Goal: Task Accomplishment & Management: Use online tool/utility

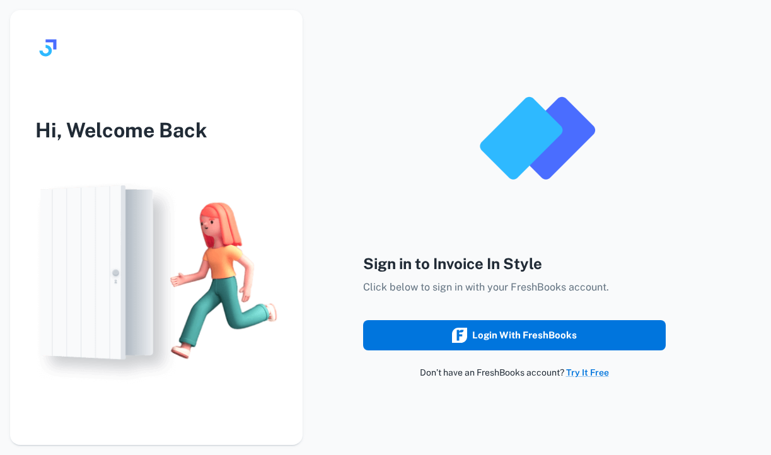
click at [466, 339] on icon "submit" at bounding box center [459, 335] width 15 height 15
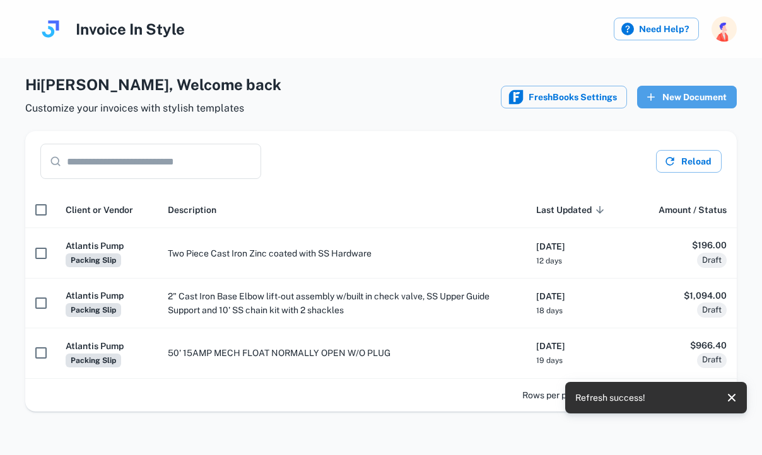
click at [690, 98] on button "New Document" at bounding box center [687, 97] width 100 height 23
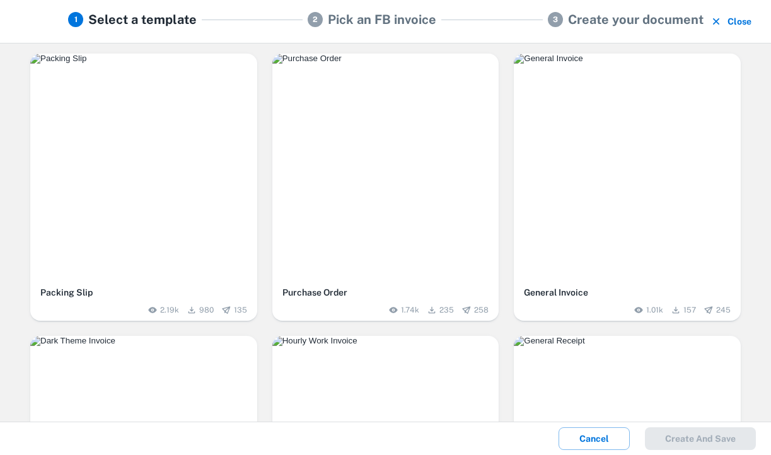
click at [190, 64] on img "button" at bounding box center [143, 59] width 227 height 10
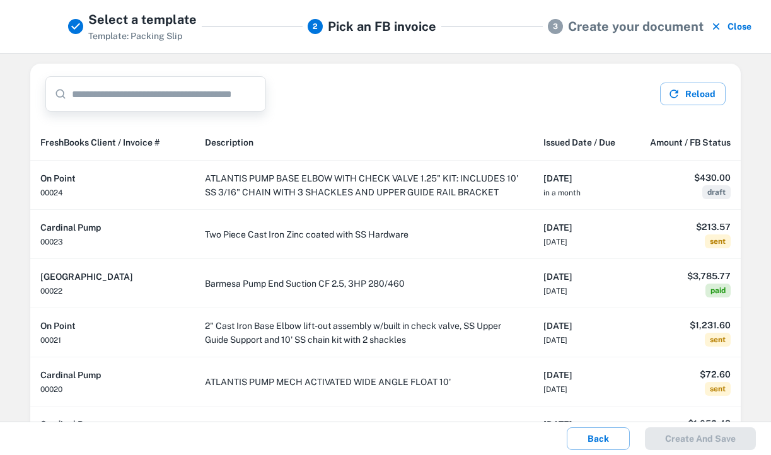
click at [234, 110] on input "text" at bounding box center [169, 93] width 194 height 35
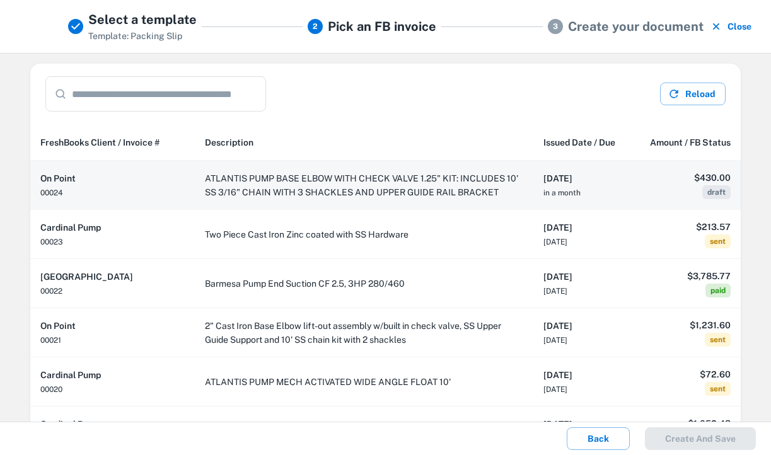
click at [387, 170] on td "ATLANTIS PUMP BASE ELBOW WITH CHECK VALVE 1.25" KIT: INCLUDES 10' SS 3/16" CHAI…" at bounding box center [364, 185] width 339 height 49
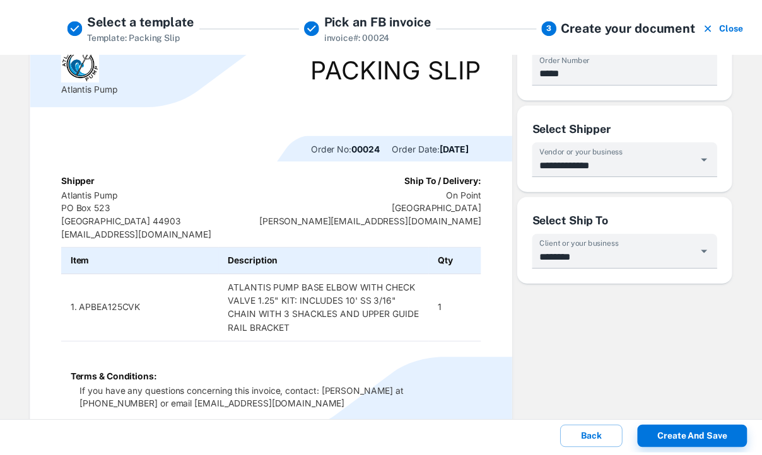
scroll to position [122, 0]
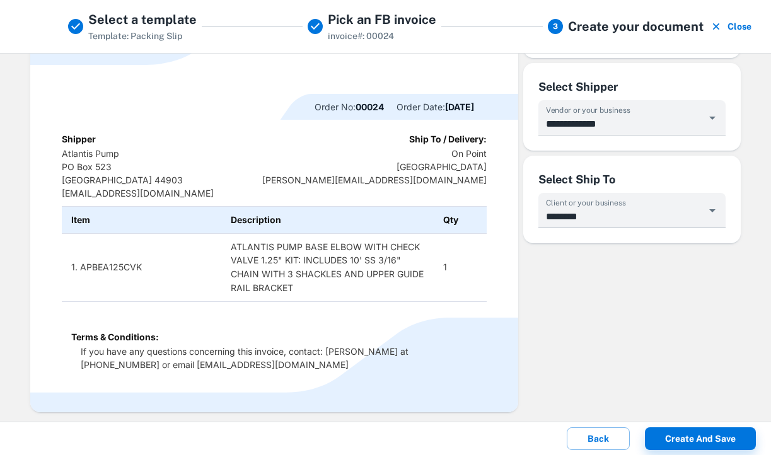
drag, startPoint x: 686, startPoint y: 439, endPoint x: 662, endPoint y: 436, distance: 24.3
click at [687, 439] on button "Create and save" at bounding box center [700, 439] width 111 height 23
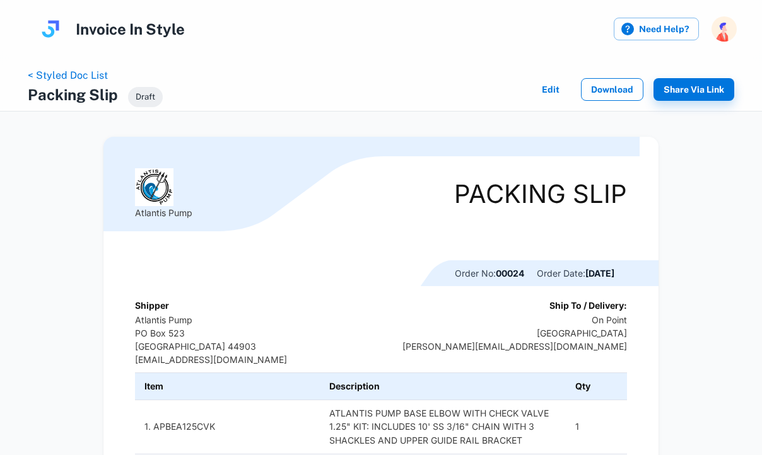
click at [602, 90] on button "Download" at bounding box center [612, 89] width 62 height 23
